Goal: Task Accomplishment & Management: Manage account settings

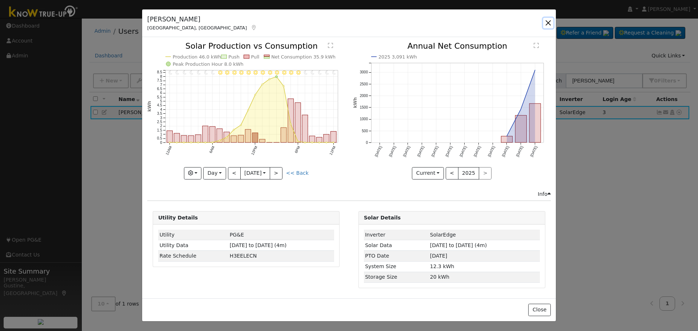
click at [545, 21] on button "button" at bounding box center [548, 23] width 10 height 10
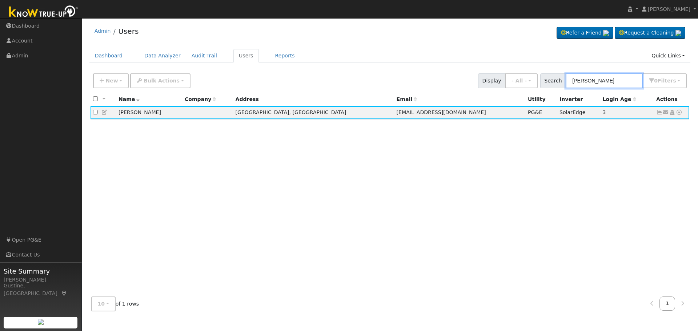
click at [617, 86] on input "[PERSON_NAME]" at bounding box center [604, 80] width 77 height 15
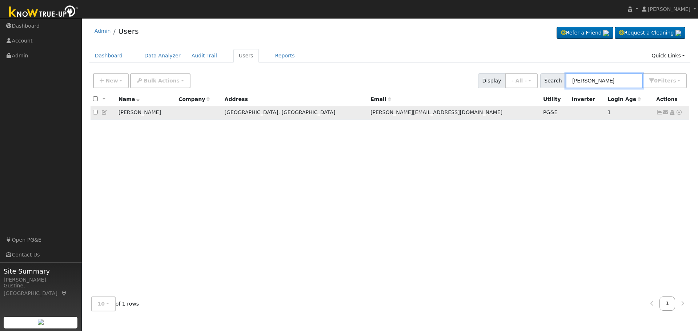
type input "[PERSON_NAME]"
click at [658, 114] on icon at bounding box center [660, 112] width 7 height 5
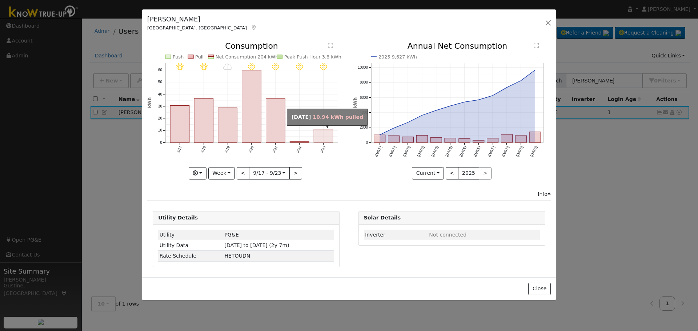
click at [323, 134] on rect "onclick=""" at bounding box center [323, 135] width 19 height 13
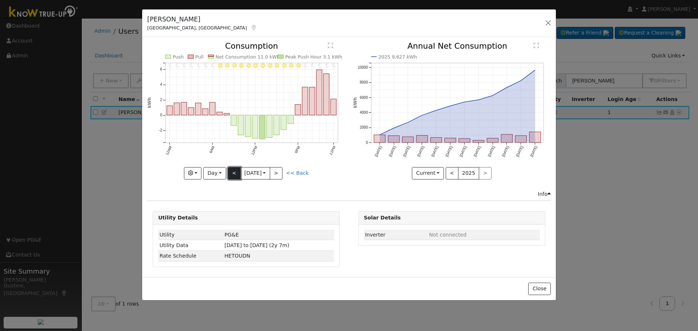
click at [234, 173] on button "<" at bounding box center [234, 173] width 13 height 12
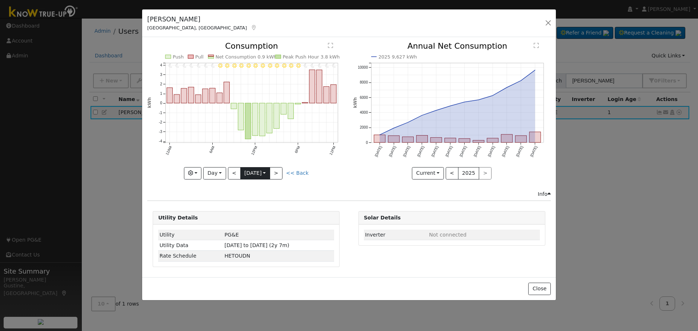
click at [248, 169] on input "[DATE]" at bounding box center [255, 174] width 29 height 12
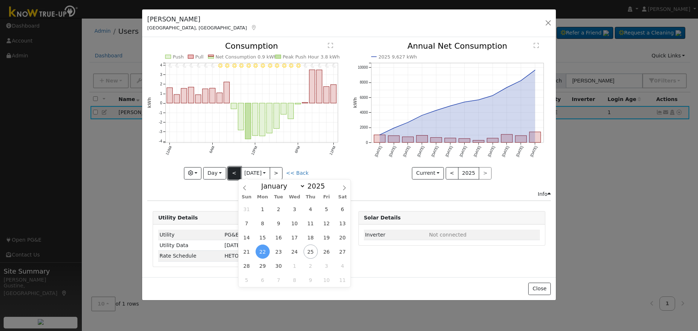
click at [238, 174] on button "<" at bounding box center [234, 173] width 13 height 12
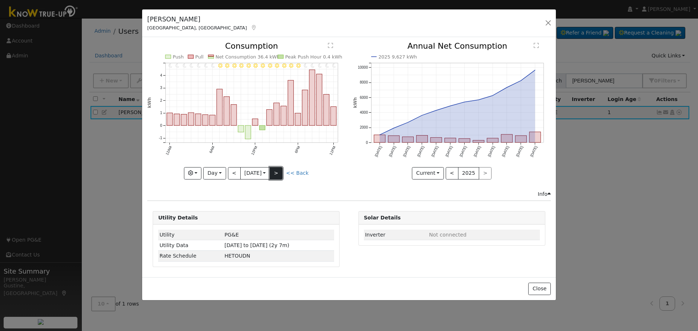
click at [275, 172] on button ">" at bounding box center [276, 173] width 13 height 12
type input "[DATE]"
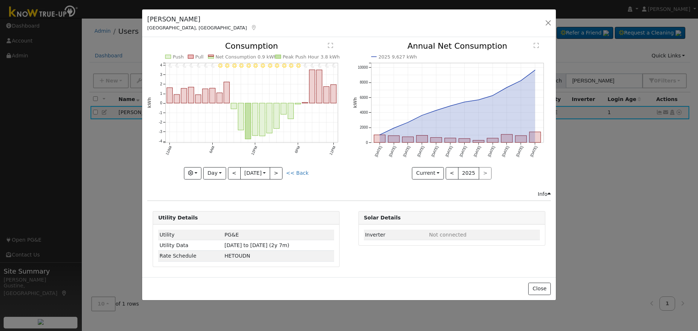
click at [275, 173] on div at bounding box center [246, 110] width 198 height 137
